Goal: Task Accomplishment & Management: Manage account settings

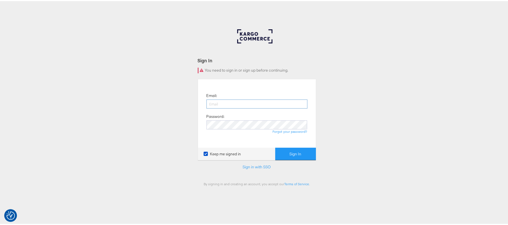
drag, startPoint x: 0, startPoint y: 0, endPoint x: 259, endPoint y: 106, distance: 280.0
click at [259, 106] on input "email" at bounding box center [257, 103] width 101 height 9
type input "[PERSON_NAME][EMAIL_ADDRESS][PERSON_NAME][DOMAIN_NAME]"
click at [276, 147] on button "Sign In" at bounding box center [296, 153] width 41 height 13
